Goal: Task Accomplishment & Management: Use online tool/utility

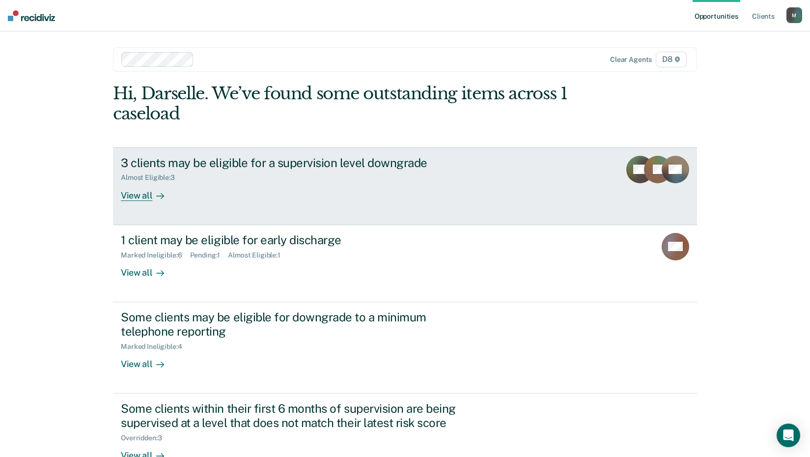
click at [191, 196] on div "3 clients may be eligible for a supervision level downgrade Almost Eligible : 3…" at bounding box center [305, 178] width 368 height 45
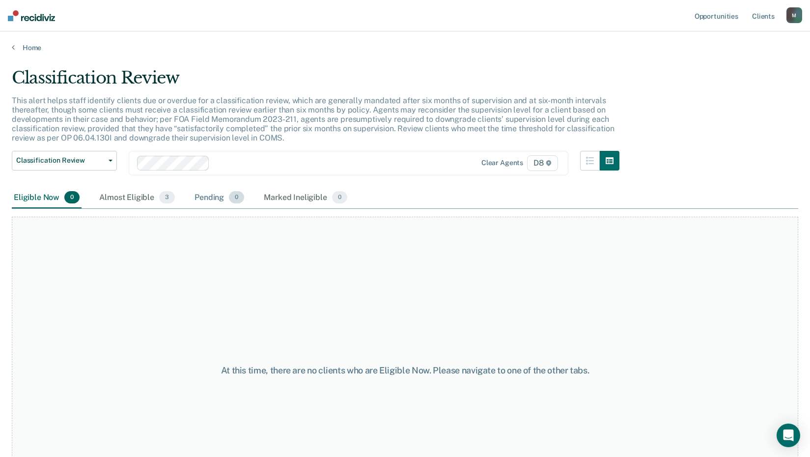
click at [223, 193] on div "Pending 0" at bounding box center [219, 198] width 54 height 22
click at [219, 196] on div "Pending 0" at bounding box center [219, 198] width 54 height 22
click at [15, 54] on main "Classification Review This alert helps staff identify clients due or overdue fo…" at bounding box center [405, 253] width 810 height 402
click at [16, 47] on link "Home" at bounding box center [405, 47] width 786 height 9
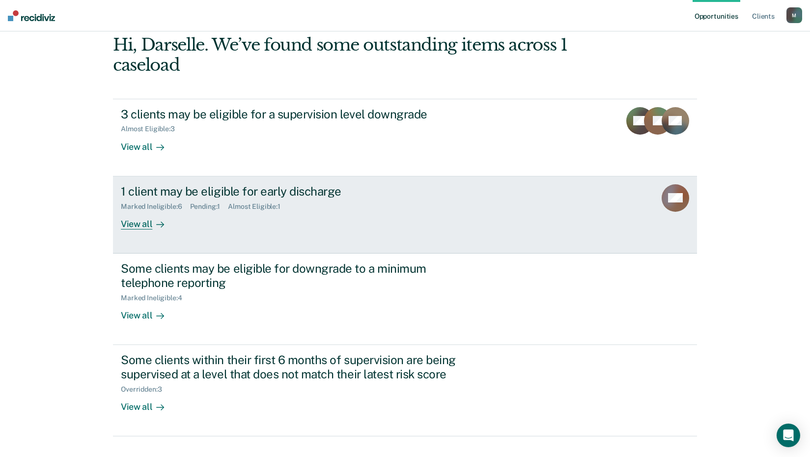
scroll to position [49, 0]
click at [233, 219] on div "1 client may be eligible for early discharge Marked Ineligible : 6 Pending : 1 …" at bounding box center [305, 206] width 368 height 45
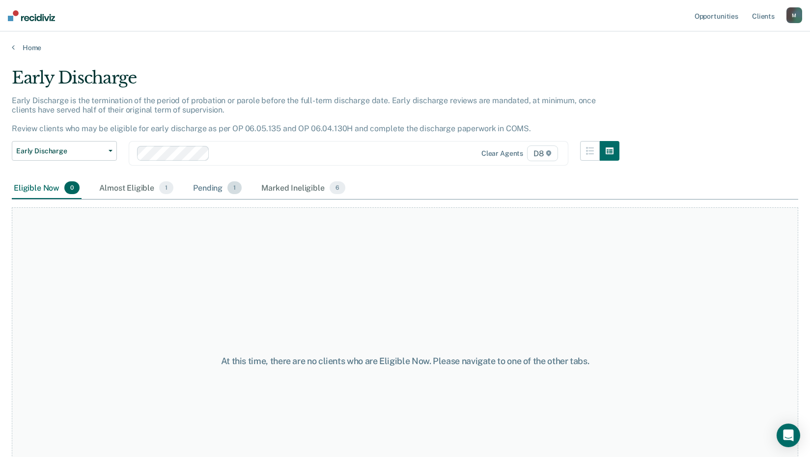
click at [231, 191] on span "1" at bounding box center [234, 187] width 14 height 13
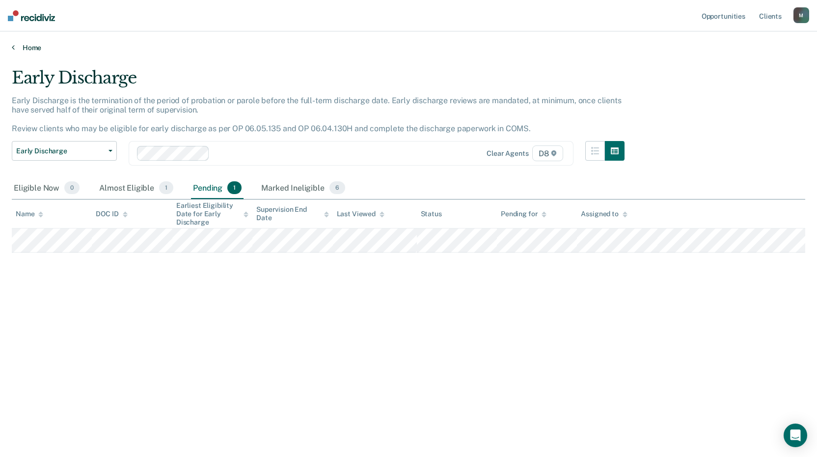
click at [12, 45] on icon at bounding box center [13, 47] width 3 height 8
